Goal: Download file/media

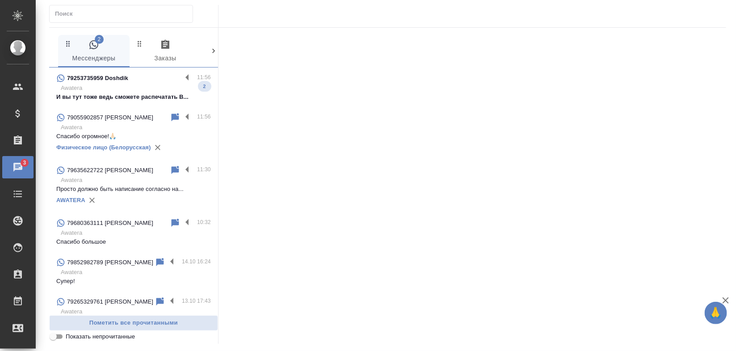
click at [113, 89] on p "Awatera" at bounding box center [136, 88] width 150 height 9
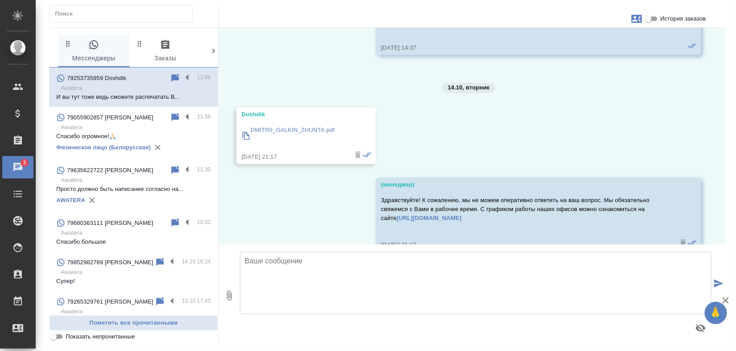
scroll to position [3595, 0]
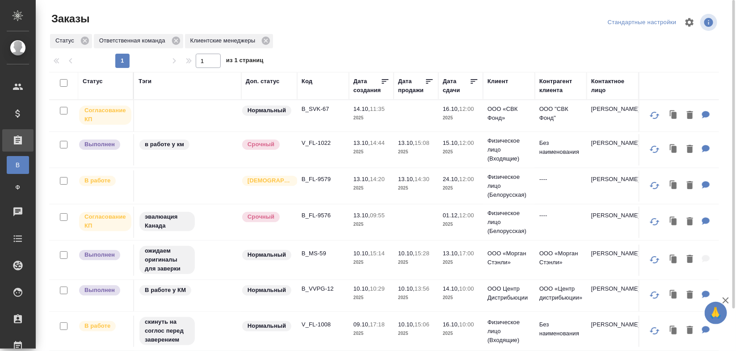
drag, startPoint x: 710, startPoint y: 139, endPoint x: 711, endPoint y: 158, distance: 18.3
click at [711, 158] on div "Статус Тэги Доп. статус Код Дата создания Дата продажи Дата сдачи Клиент Контра…" at bounding box center [384, 233] width 670 height 322
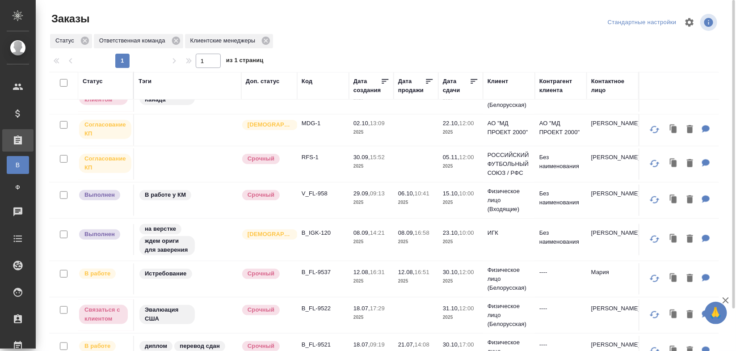
scroll to position [382, 0]
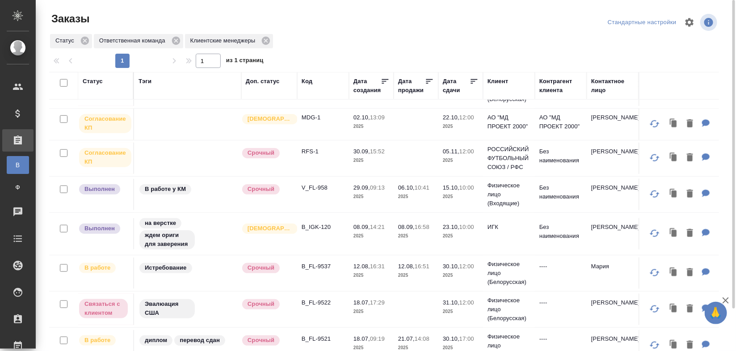
click at [455, 230] on p "23.10," at bounding box center [451, 226] width 17 height 7
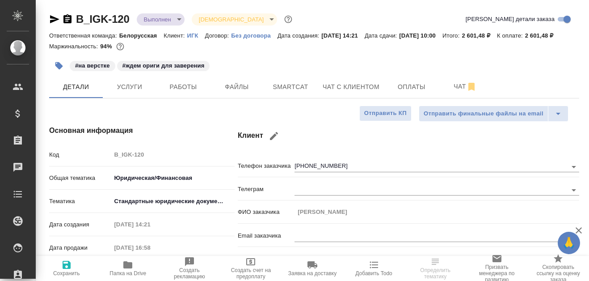
select select "RU"
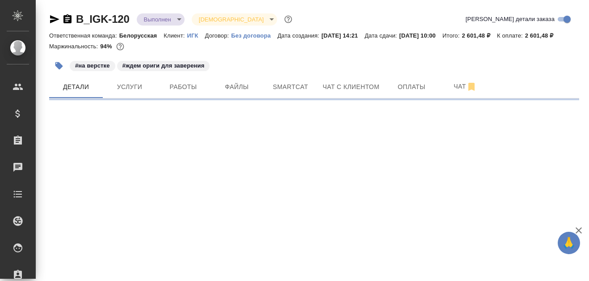
select select "RU"
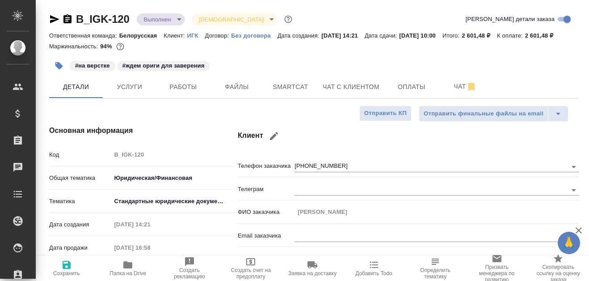
type textarea "x"
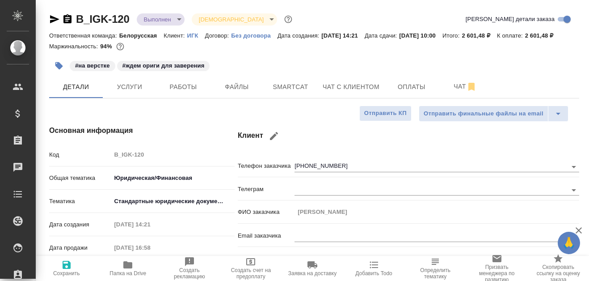
type textarea "x"
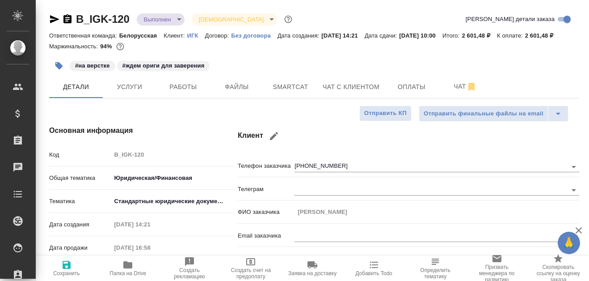
type textarea "x"
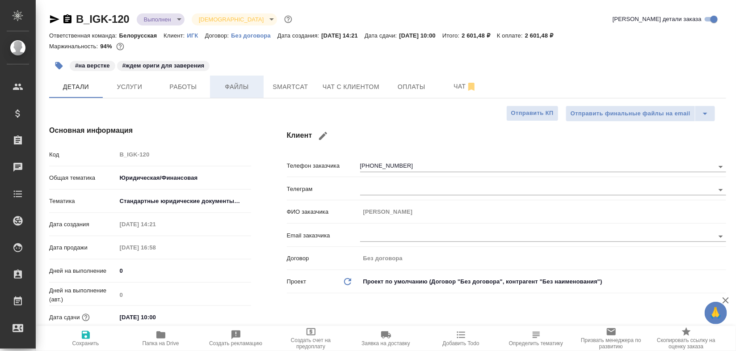
click at [243, 86] on span "Файлы" at bounding box center [236, 86] width 43 height 11
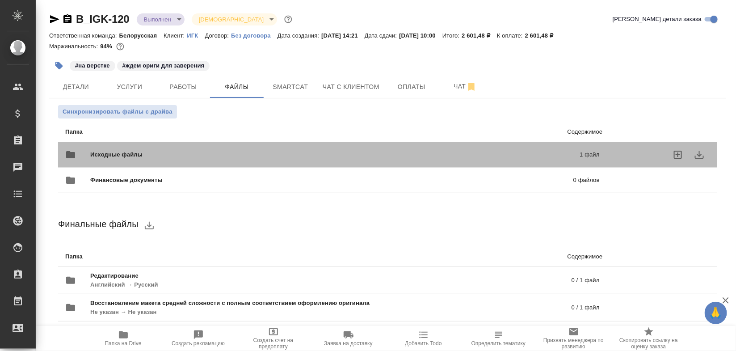
click at [345, 150] on div "Исходные файлы 1 файл" at bounding box center [332, 154] width 534 height 21
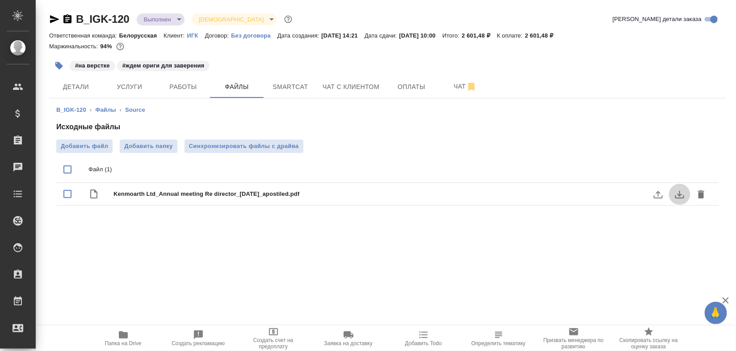
click at [588, 195] on icon "download" at bounding box center [679, 194] width 11 height 11
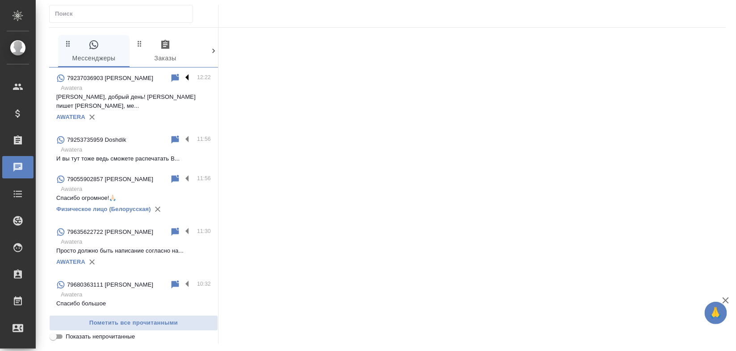
click at [182, 77] on label at bounding box center [189, 78] width 15 height 10
click at [0, 0] on input "checkbox" at bounding box center [0, 0] width 0 height 0
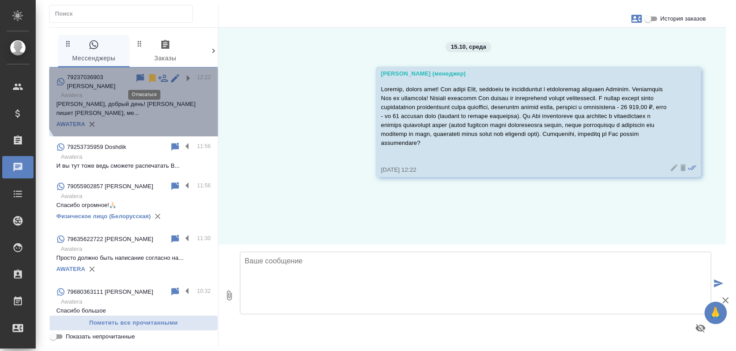
click at [149, 79] on icon at bounding box center [152, 78] width 6 height 8
